Goal: Find specific fact

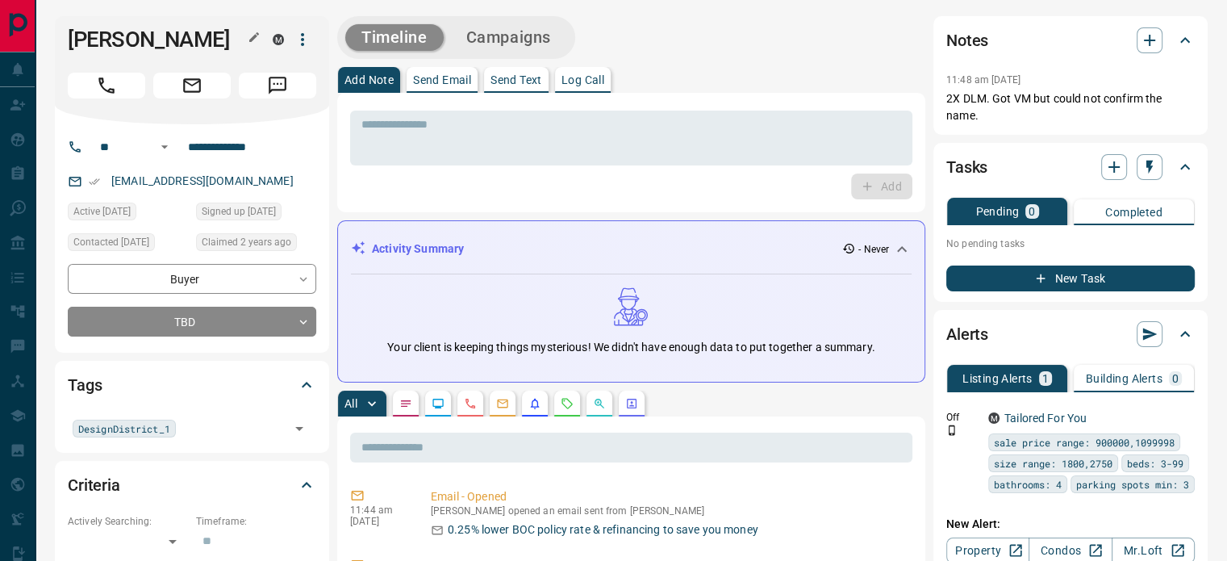
click at [244, 38] on div at bounding box center [254, 38] width 21 height 23
click at [255, 35] on icon "button" at bounding box center [254, 37] width 10 height 10
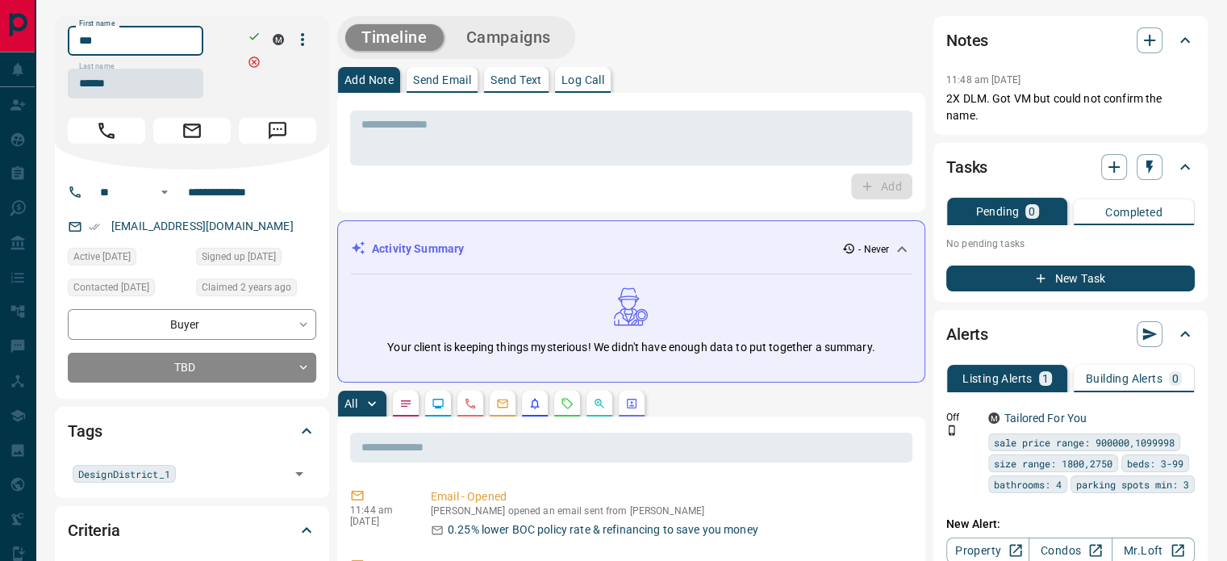
click at [181, 47] on input "***" at bounding box center [136, 41] width 136 height 30
click at [147, 85] on input "******" at bounding box center [136, 84] width 136 height 30
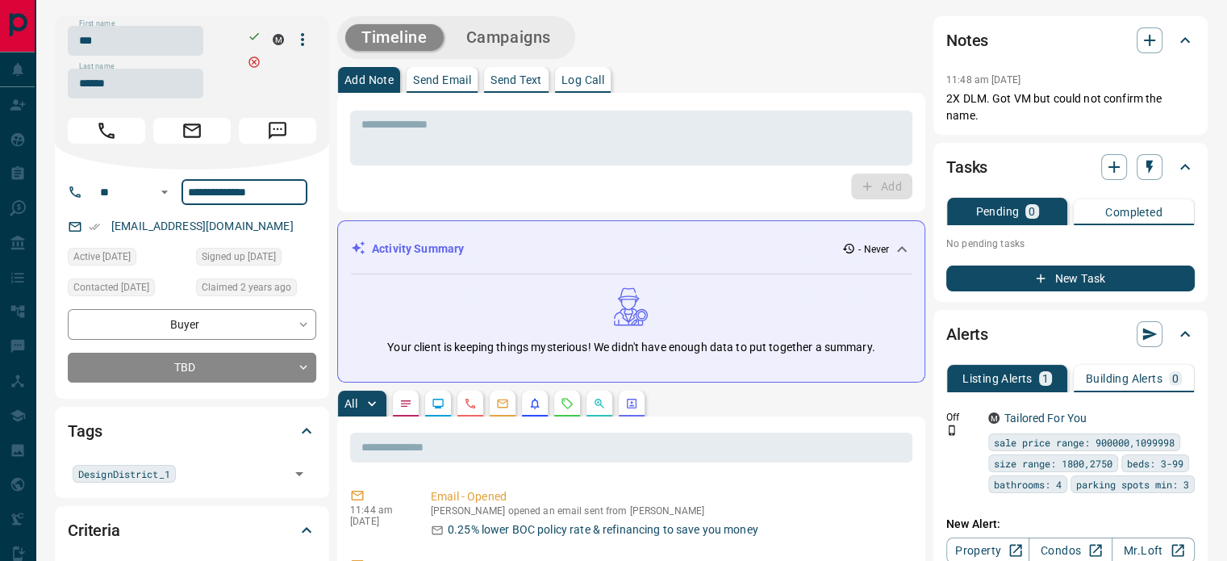
click at [232, 199] on input "**********" at bounding box center [244, 192] width 126 height 26
click at [248, 232] on div "[EMAIL_ADDRESS][DOMAIN_NAME]" at bounding box center [192, 226] width 248 height 27
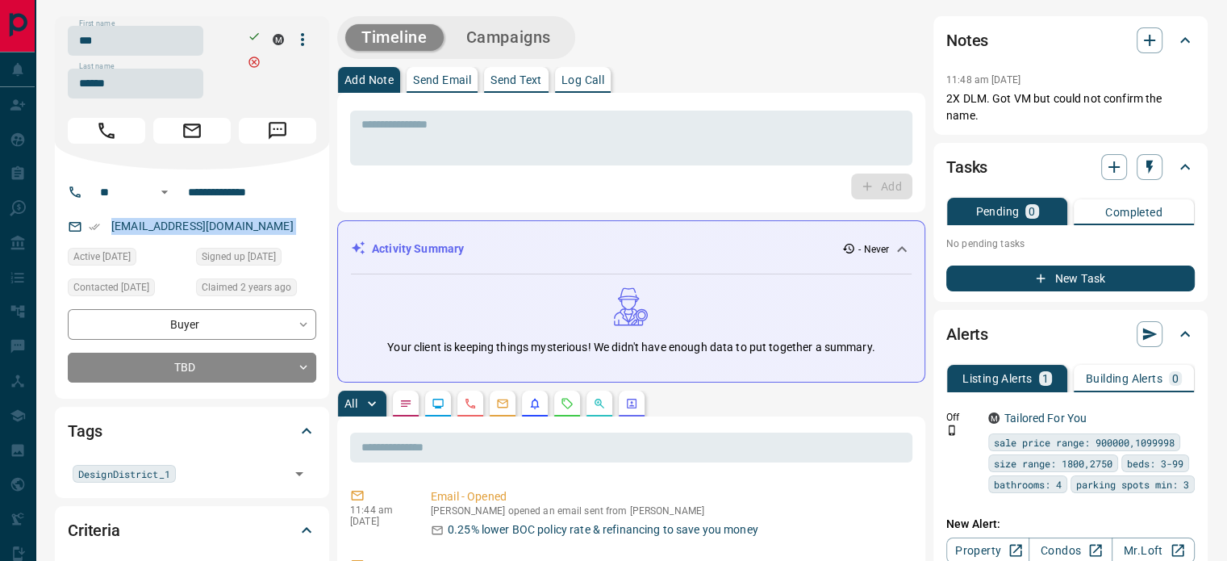
click at [248, 232] on div "[EMAIL_ADDRESS][DOMAIN_NAME]" at bounding box center [192, 226] width 248 height 27
copy link "[EMAIL_ADDRESS][DOMAIN_NAME]"
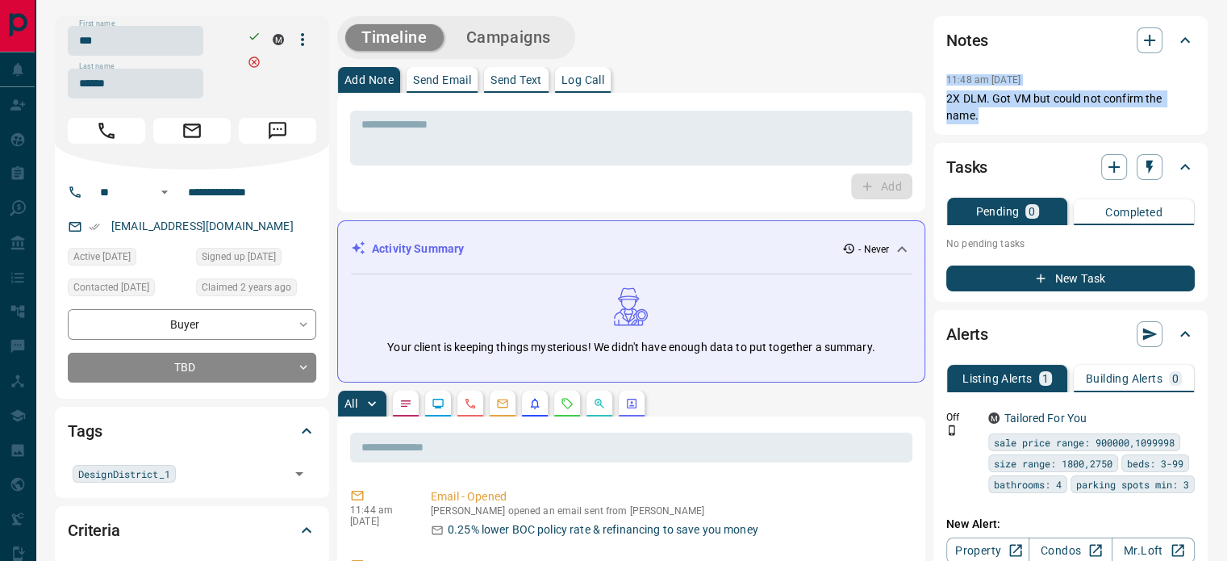
copy div "11:48 am [DATE] Pin 2X DLM. Got VM but could not confirm the name."
drag, startPoint x: 994, startPoint y: 121, endPoint x: 936, endPoint y: 80, distance: 71.2
click at [936, 80] on div "Notes 11:48 am [DATE] 2X DLM. Got VM but could not confirm the name." at bounding box center [1070, 75] width 274 height 119
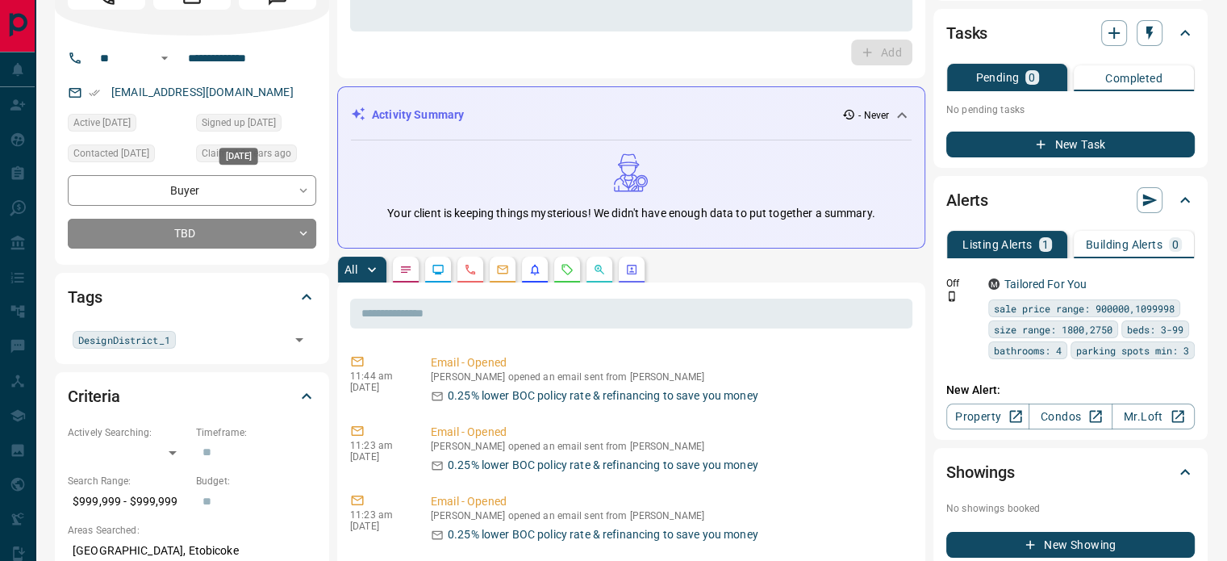
scroll to position [161, 0]
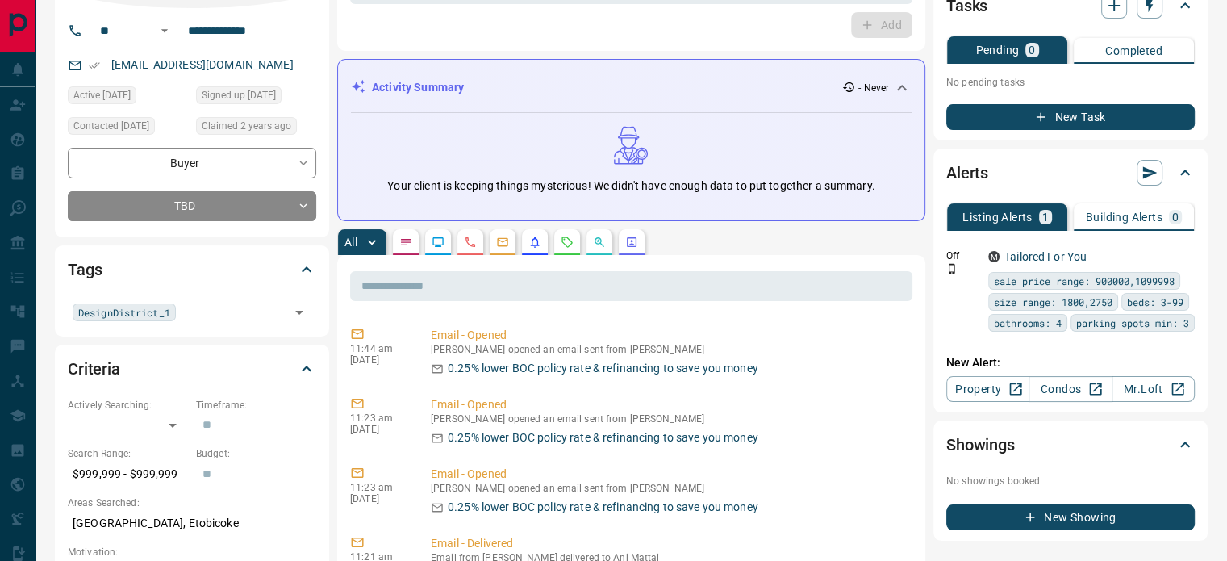
click at [169, 522] on p "[GEOGRAPHIC_DATA], Etobicoke" at bounding box center [192, 523] width 248 height 27
copy p "[GEOGRAPHIC_DATA], Etobicoke"
click at [475, 244] on icon "Calls" at bounding box center [470, 242] width 10 height 10
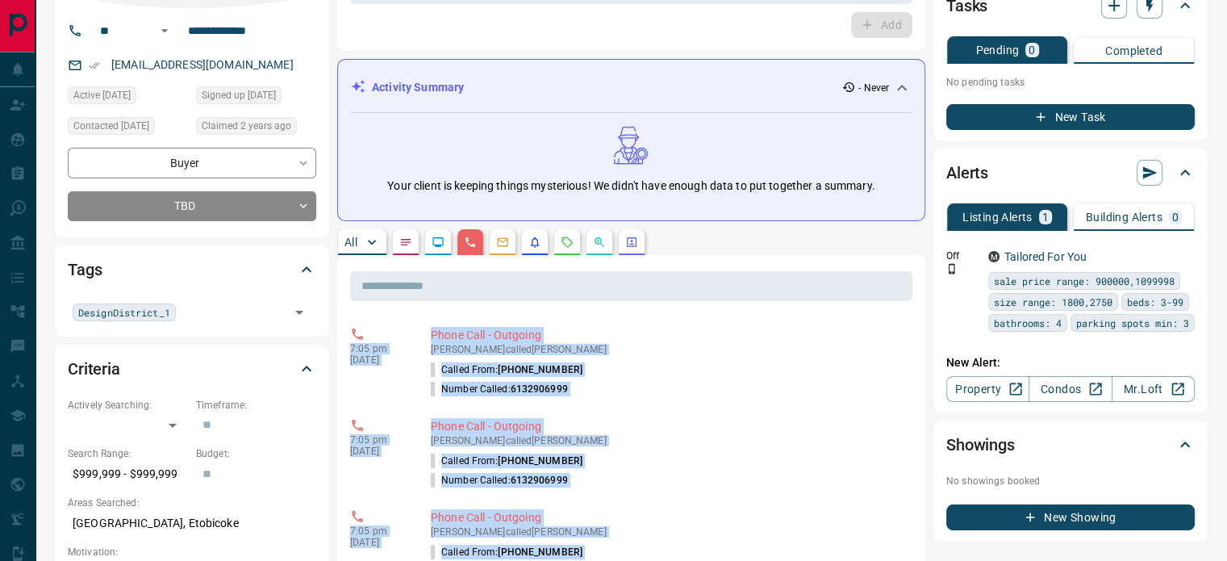
copy div "7:05 pm [DATE] Phone Call - Outgoing [PERSON_NAME] called Anj Mattai Called Fro…"
drag, startPoint x: 745, startPoint y: 429, endPoint x: 348, endPoint y: 319, distance: 411.8
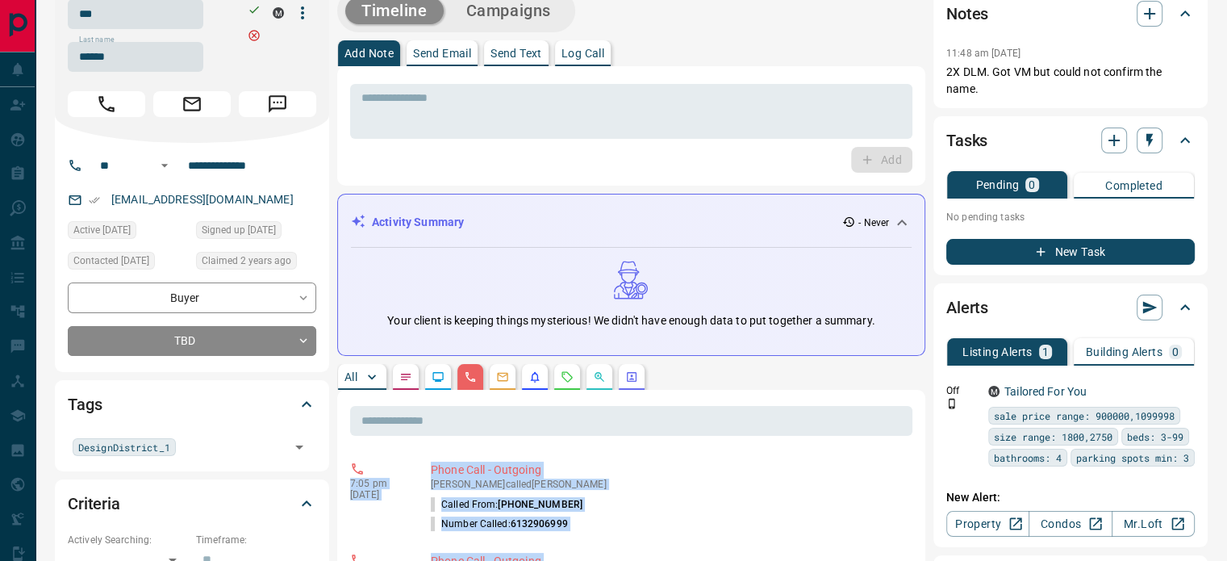
scroll to position [0, 0]
